Goal: Navigation & Orientation: Find specific page/section

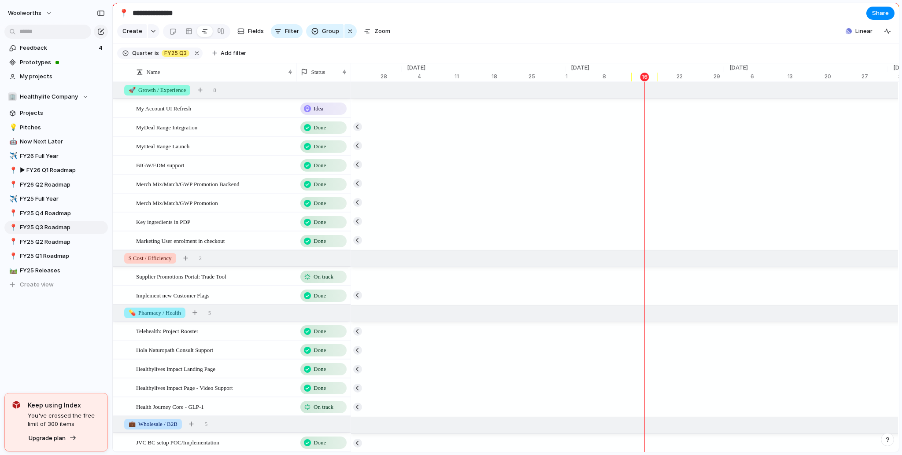
scroll to position [0, 5577]
click at [52, 123] on link "💡 Pitches" at bounding box center [55, 127] width 103 height 13
type input "*******"
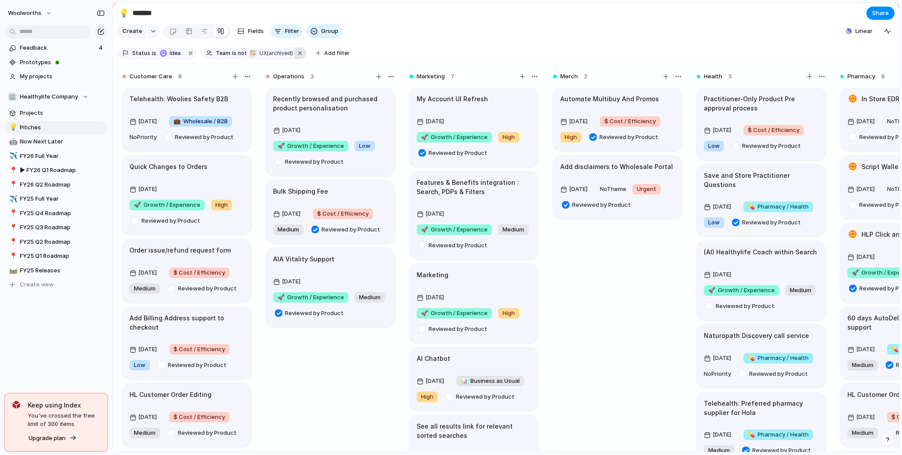
click at [303, 59] on button "button" at bounding box center [300, 53] width 11 height 11
click at [845, 36] on span "Save for everyone" at bounding box center [865, 31] width 51 height 9
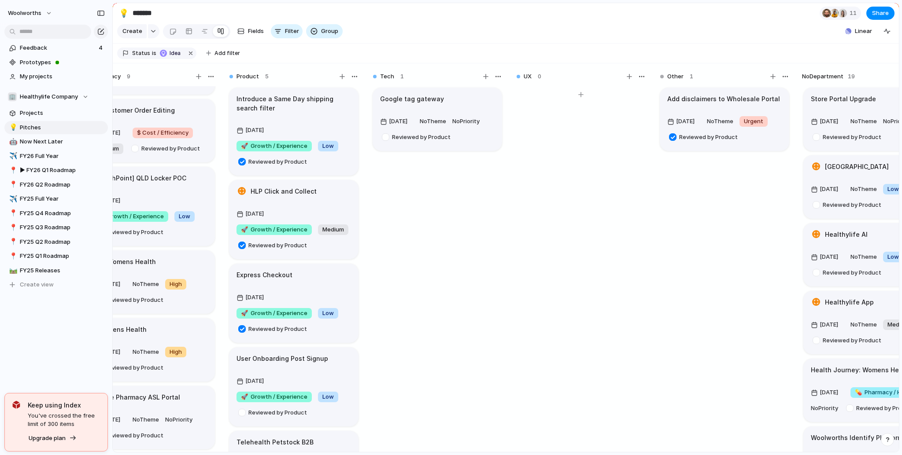
scroll to position [0, 792]
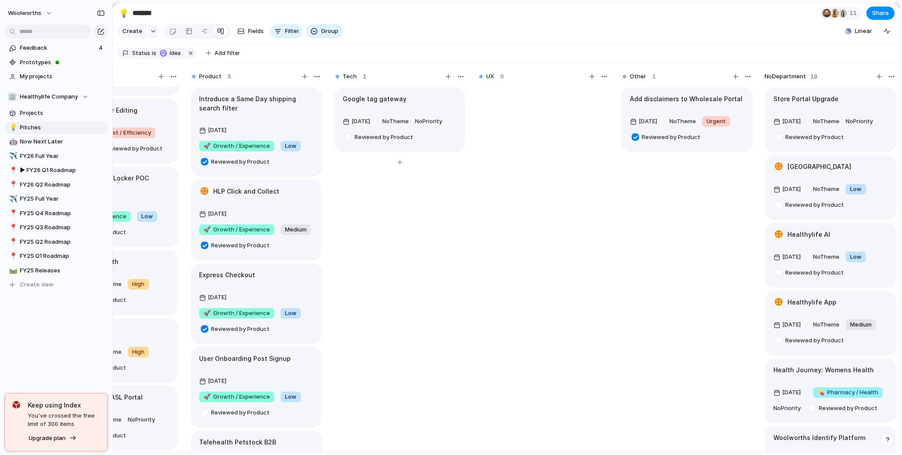
click at [420, 104] on div "Google tag gateway" at bounding box center [400, 99] width 114 height 10
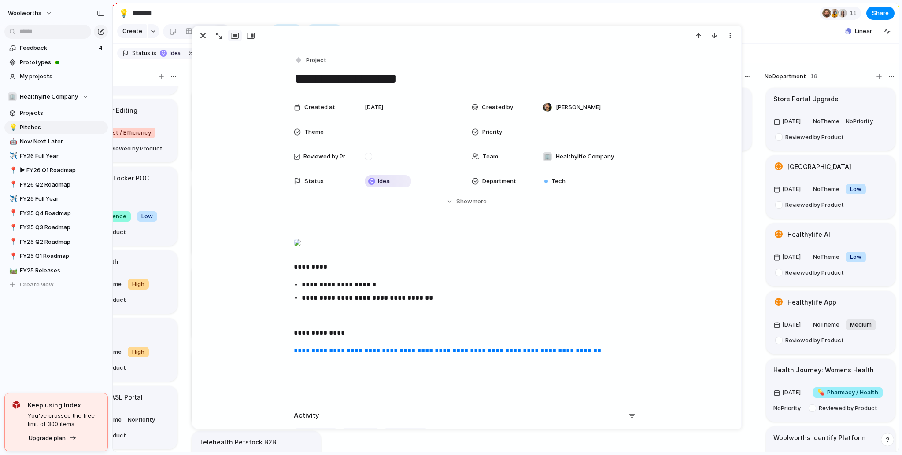
click at [301, 251] on div at bounding box center [297, 243] width 7 height 18
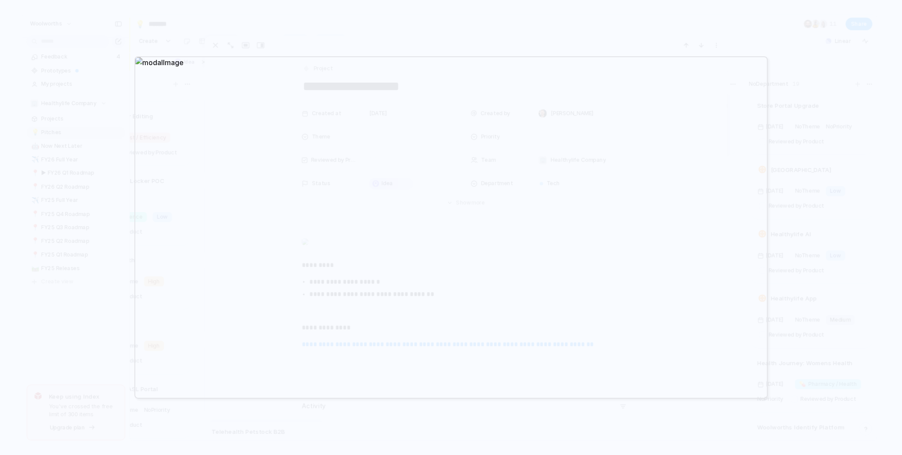
click at [118, 241] on div at bounding box center [451, 227] width 902 height 455
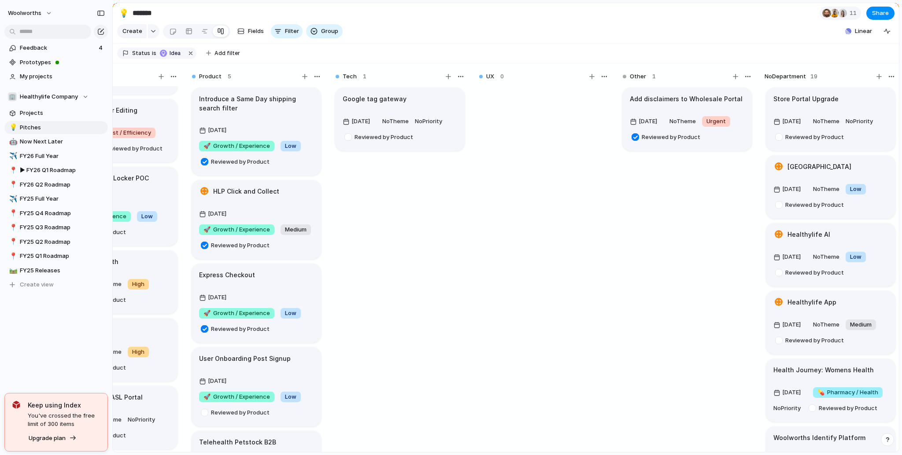
click at [771, 63] on section "Status is Idea Add filter" at bounding box center [506, 54] width 786 height 20
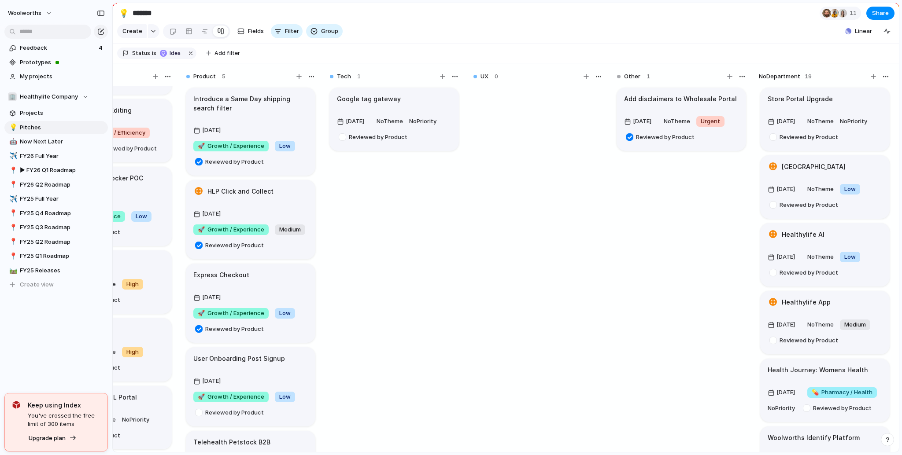
click at [848, 104] on div "Store Portal Upgrade" at bounding box center [825, 99] width 114 height 10
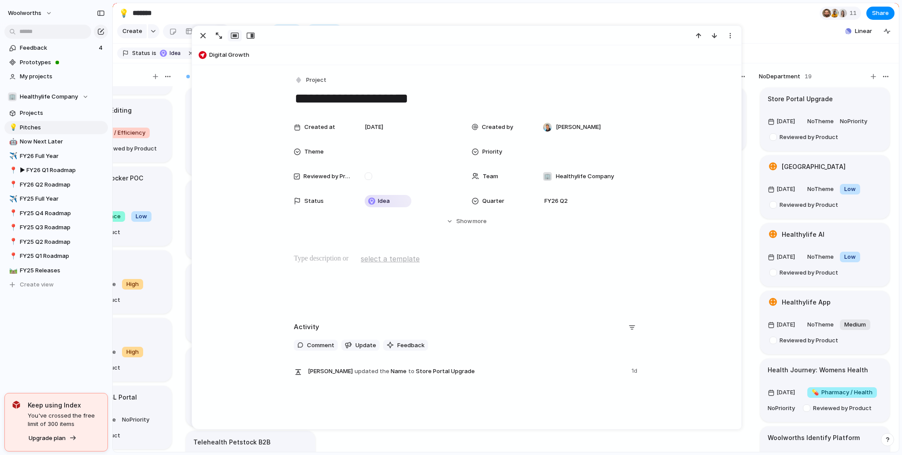
click at [797, 62] on section "Status is Idea Add filter" at bounding box center [506, 54] width 786 height 20
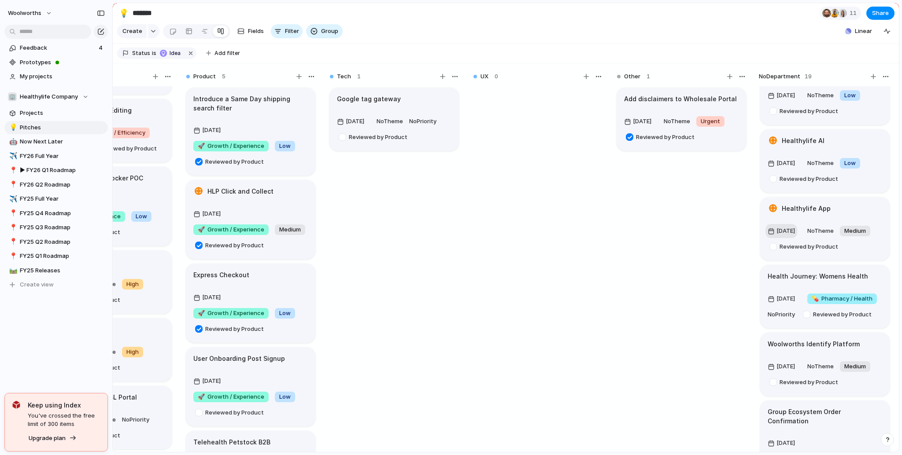
scroll to position [159, 0]
